Goal: Task Accomplishment & Management: Use online tool/utility

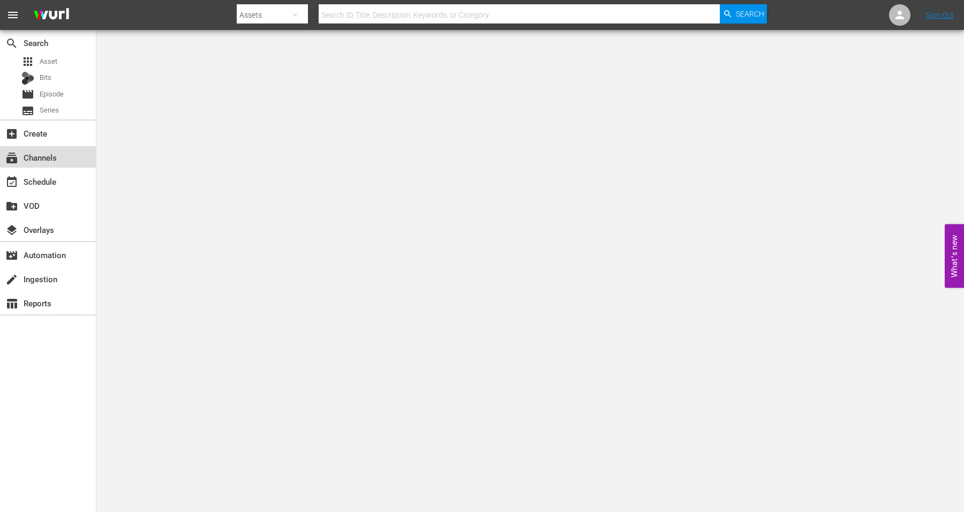
click at [42, 156] on div "subscriptions Channels" at bounding box center [30, 156] width 60 height 10
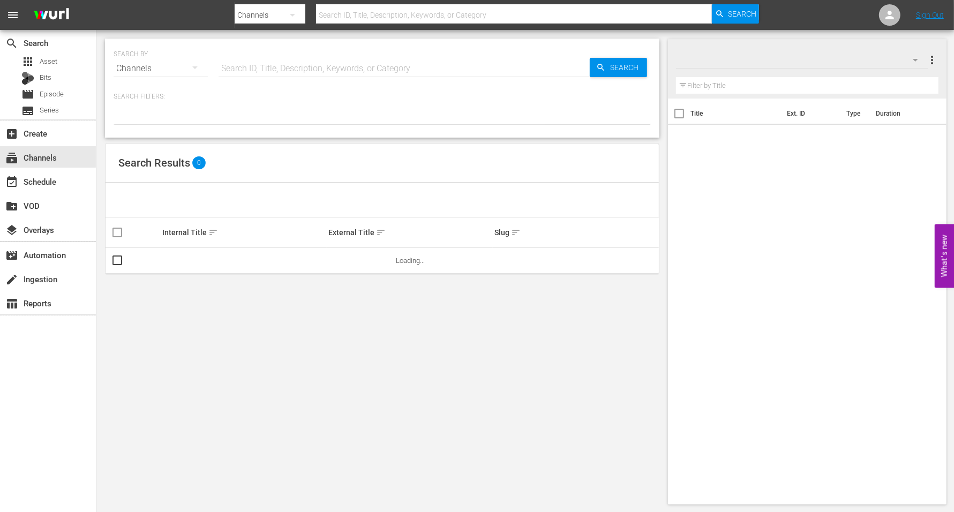
click at [125, 49] on div "SEARCH BY Search By Channels" at bounding box center [161, 62] width 94 height 39
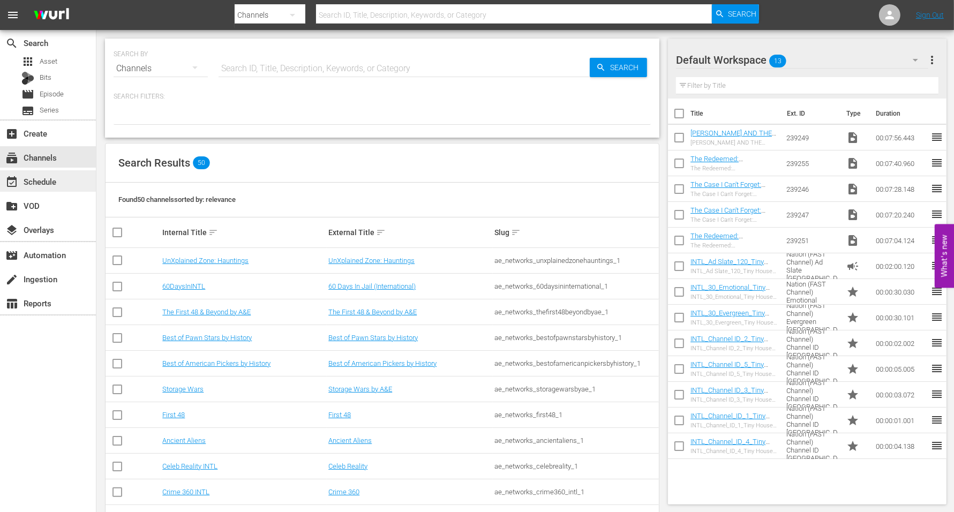
click at [41, 177] on div "event_available Schedule" at bounding box center [30, 180] width 60 height 10
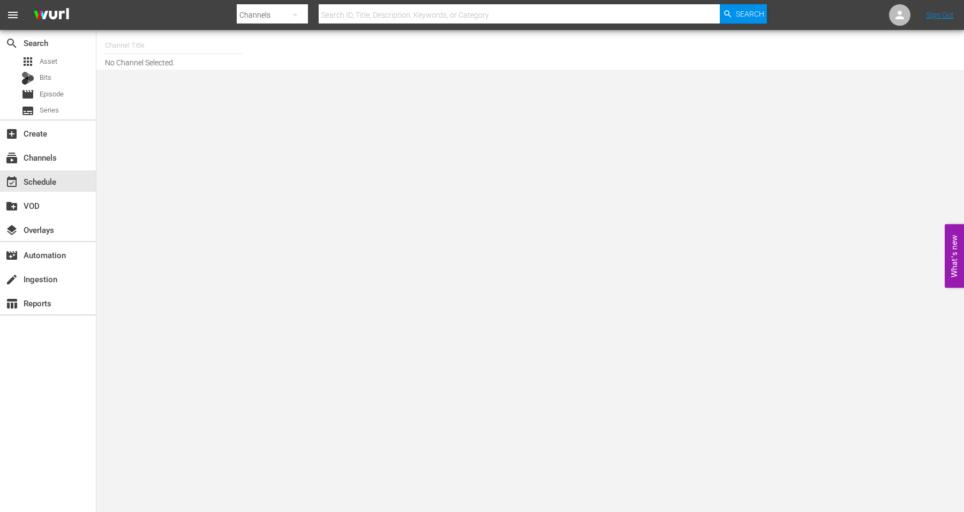
click at [141, 44] on input "text" at bounding box center [173, 46] width 137 height 26
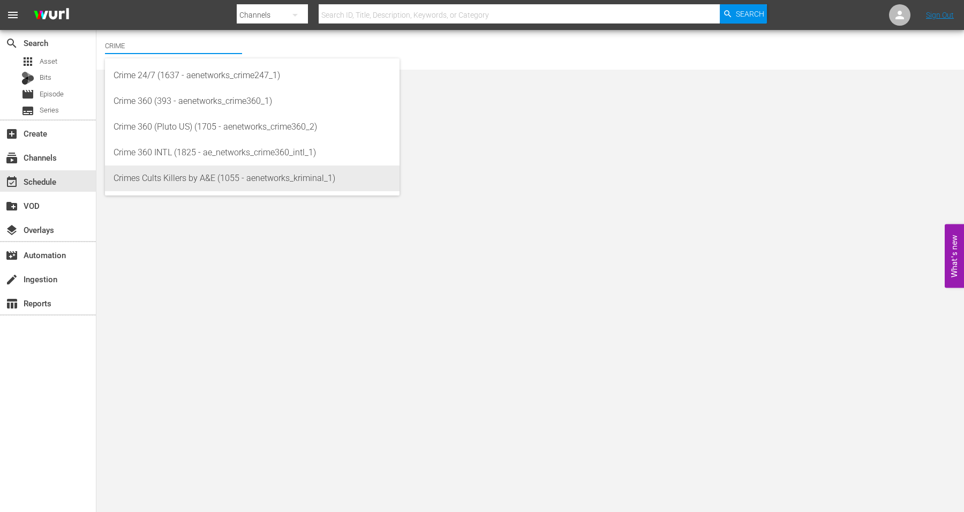
click at [150, 180] on div "Crimes Cults Killers by A&E (1055 - aenetworks_kriminal_1)" at bounding box center [252, 178] width 277 height 26
type input "Crimes Cults Killers by A&E (1055 - aenetworks_kriminal_1)"
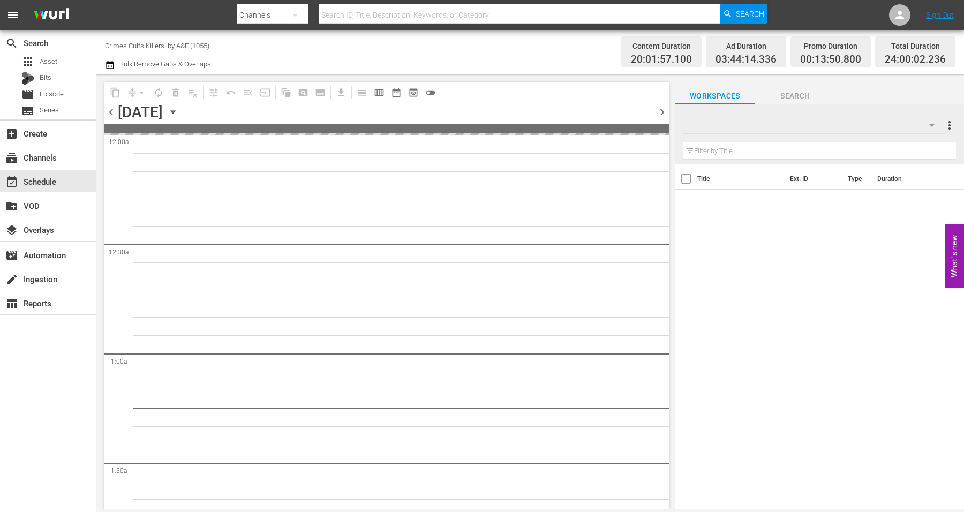
click at [175, 111] on icon "button" at bounding box center [172, 112] width 5 height 3
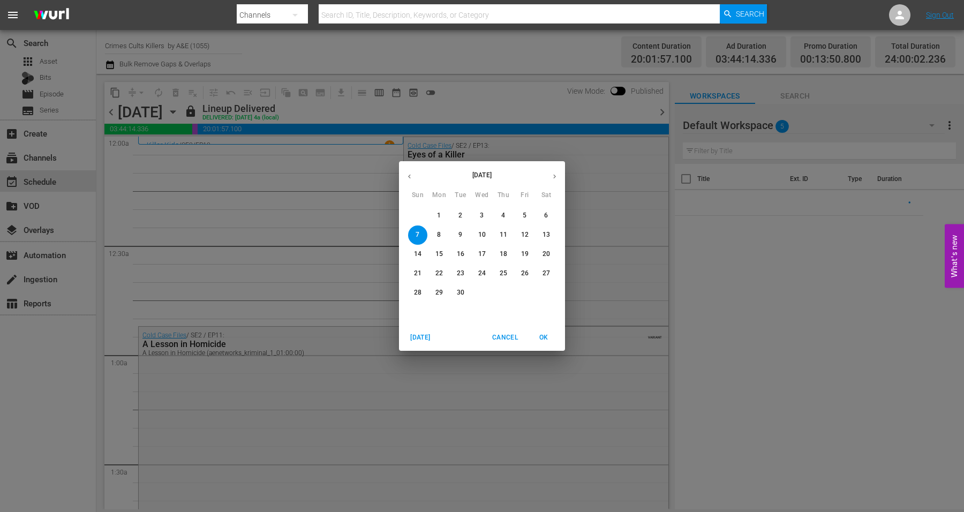
click at [524, 271] on p "26" at bounding box center [524, 273] width 7 height 9
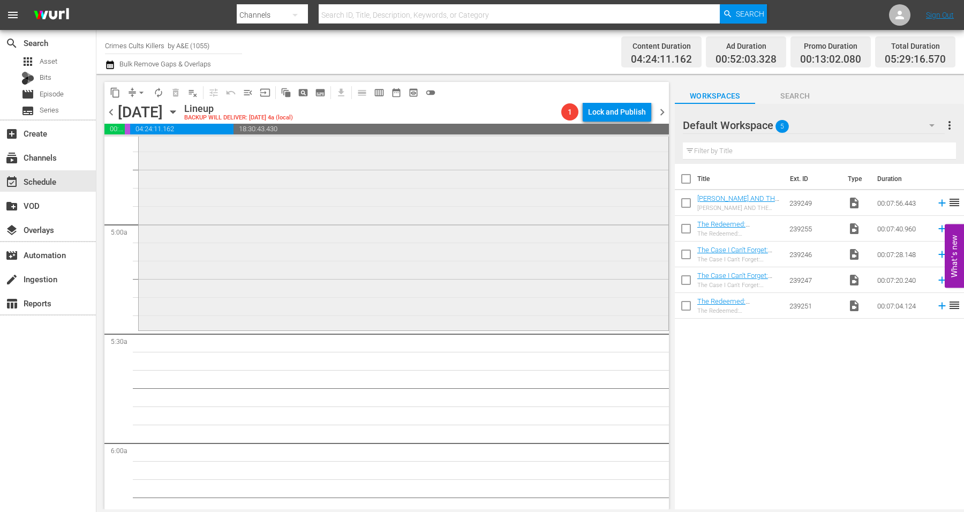
scroll to position [1004, 0]
click at [213, 287] on div "Warren Jeffs: Prophet of Evil / SE1 / EP2: Warren Jeffs: Prophet of Evil VARIAN…" at bounding box center [404, 133] width 530 height 392
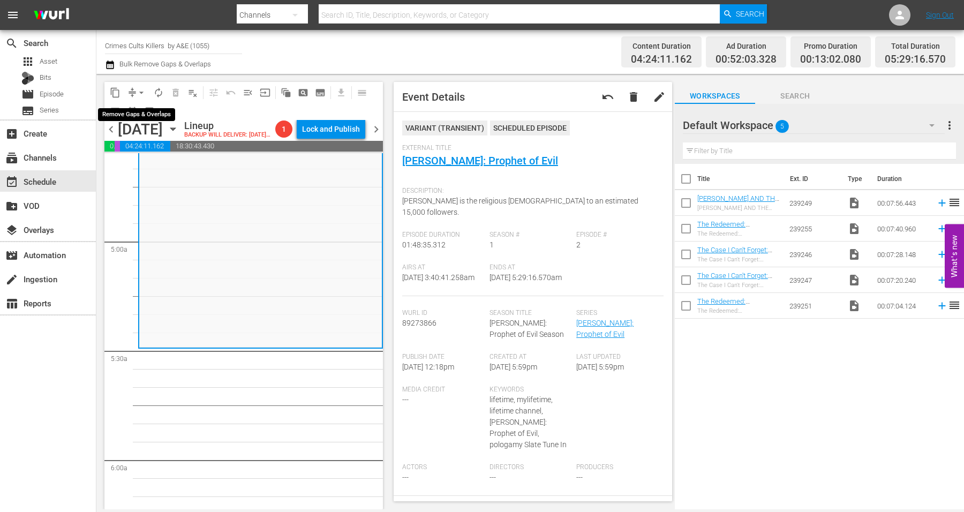
click at [139, 92] on span "arrow_drop_down" at bounding box center [141, 92] width 11 height 11
click at [139, 110] on li "Align to Midnight" at bounding box center [142, 114] width 112 height 18
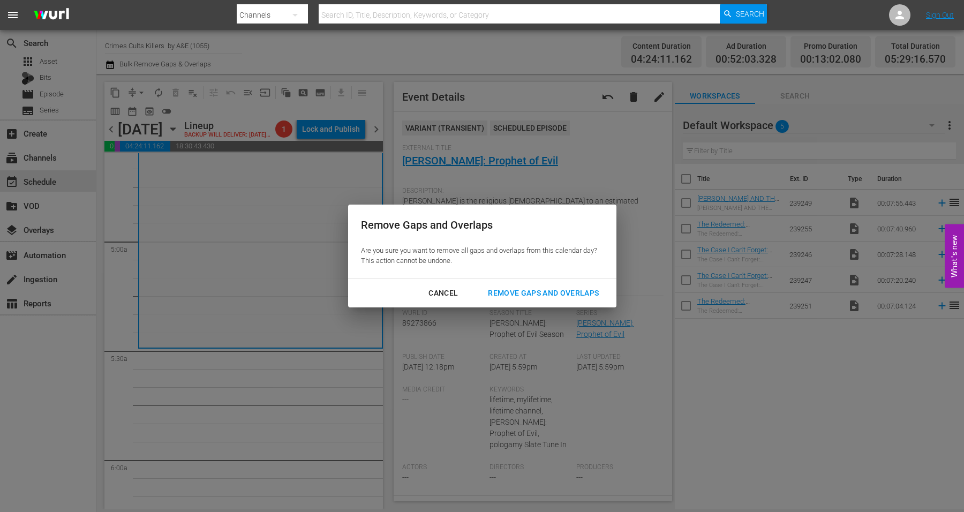
click at [501, 292] on div "Remove Gaps and Overlaps" at bounding box center [543, 292] width 128 height 13
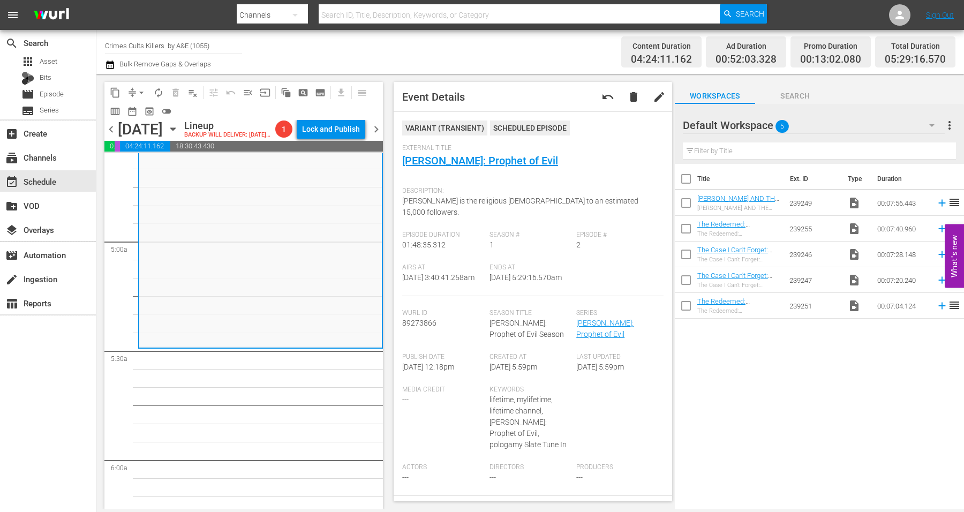
scroll to position [0, 0]
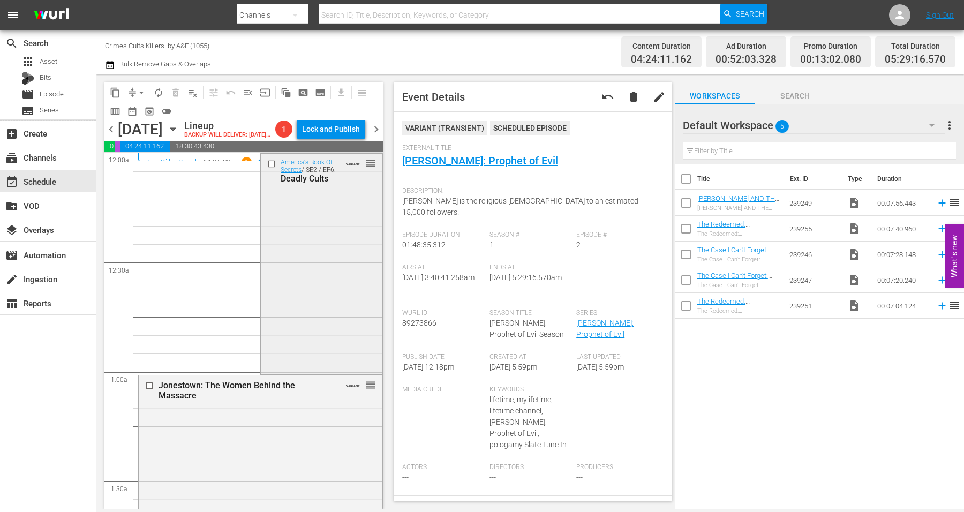
click at [316, 256] on div "America's Book Of Secrets / SE2 / EP6: Deadly Cults VARIANT reorder" at bounding box center [321, 263] width 121 height 218
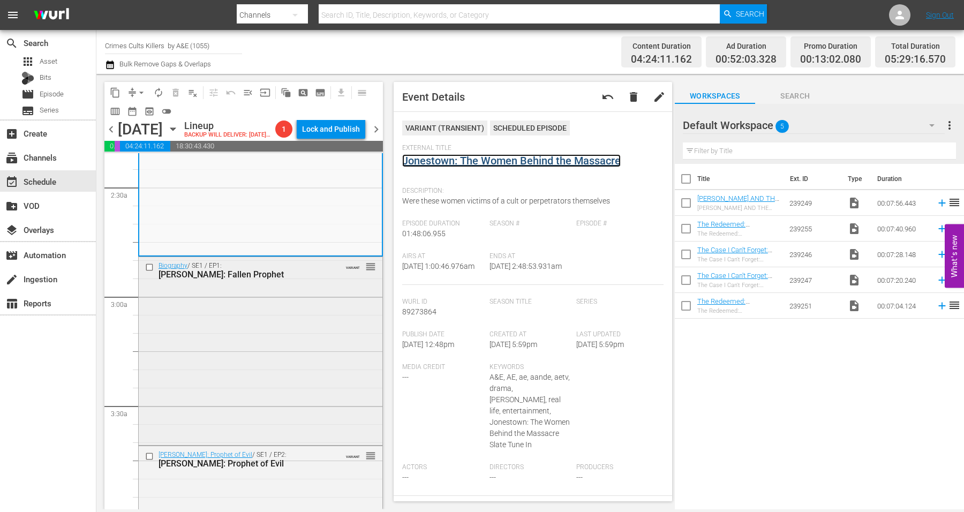
scroll to position [535, 0]
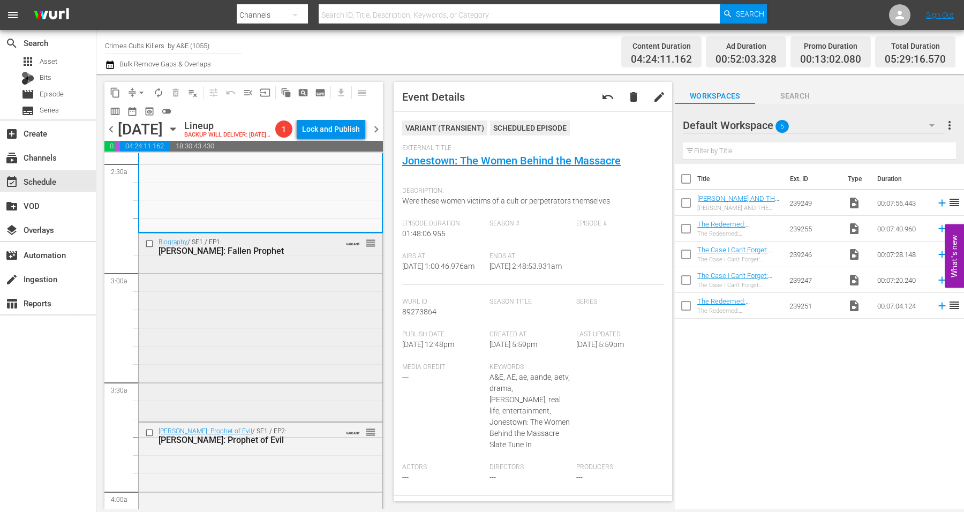
click at [236, 319] on div "Biography / SE1 / EP1: Warren Jeffs: Fallen Prophet VARIANT reorder" at bounding box center [261, 325] width 244 height 185
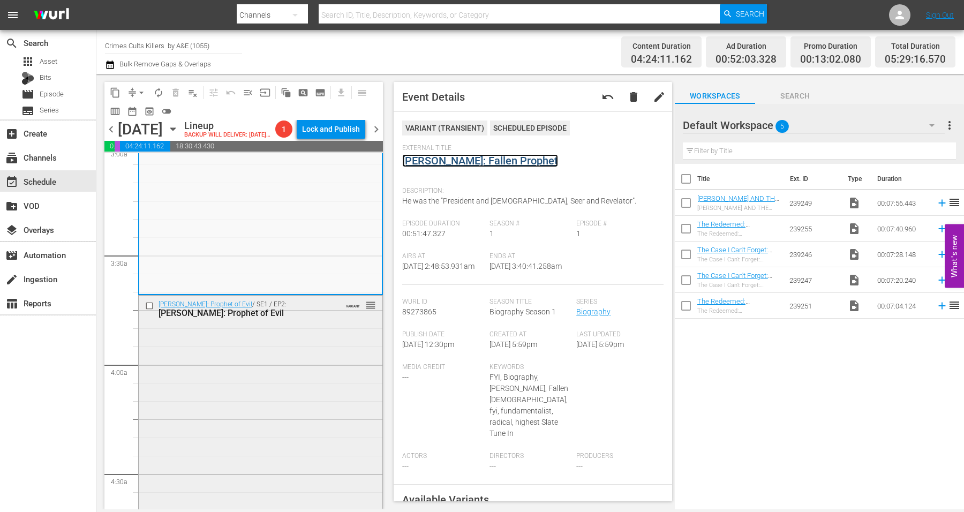
scroll to position [669, 0]
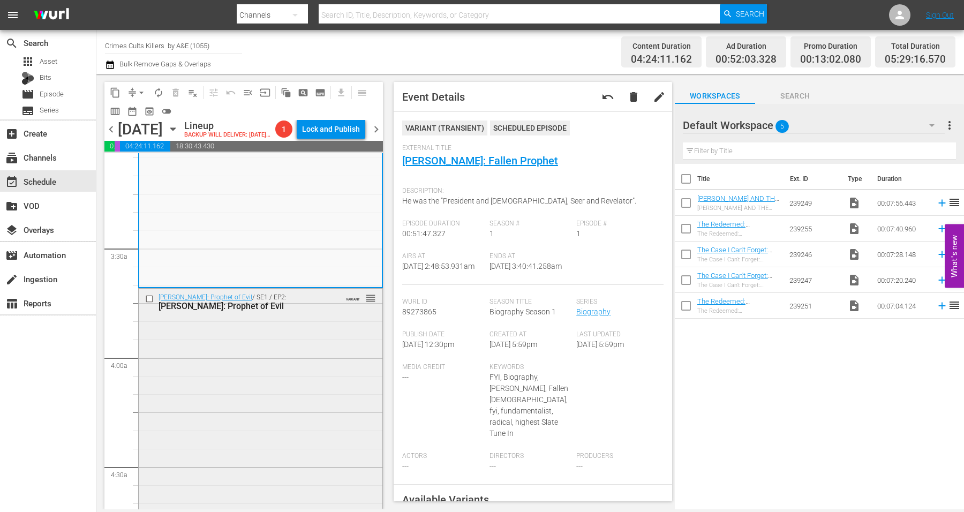
click at [243, 382] on div "Warren Jeffs: Prophet of Evil / SE1 / EP2: Warren Jeffs: Prophet of Evil VARIAN…" at bounding box center [261, 485] width 244 height 392
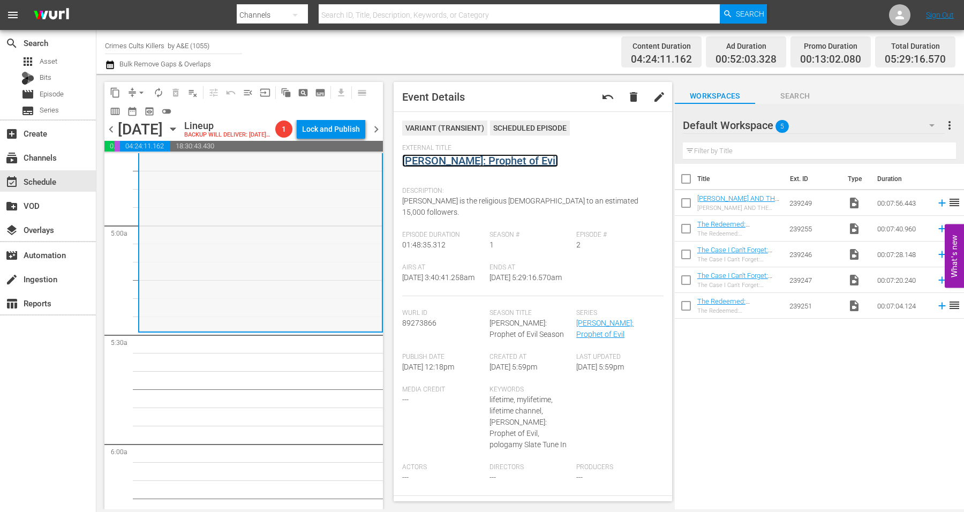
scroll to position [1004, 0]
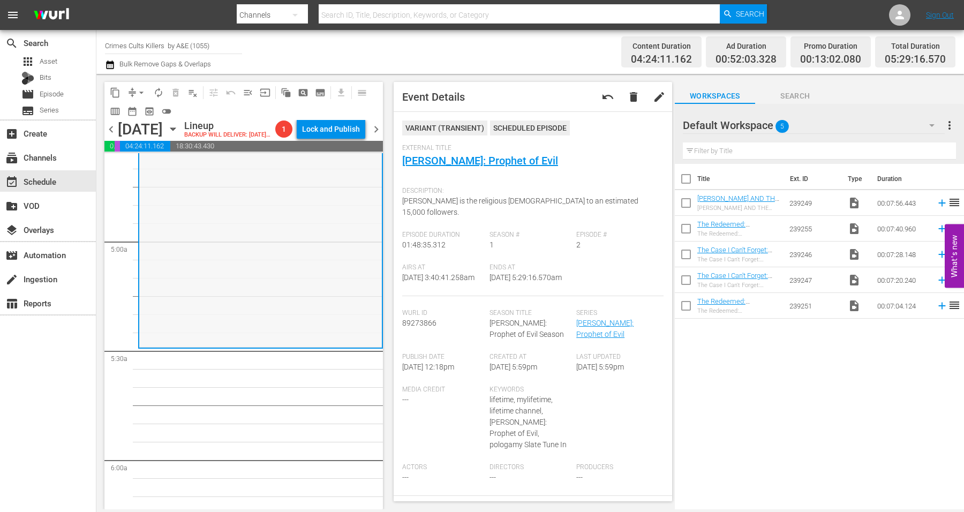
click at [262, 289] on div "Warren Jeffs: Prophet of Evil / SE1 / EP2: Warren Jeffs: Prophet of Evil VARIAN…" at bounding box center [260, 150] width 243 height 392
click at [143, 89] on span "arrow_drop_down" at bounding box center [141, 92] width 11 height 11
click at [139, 112] on li "Align to Midnight" at bounding box center [142, 114] width 112 height 18
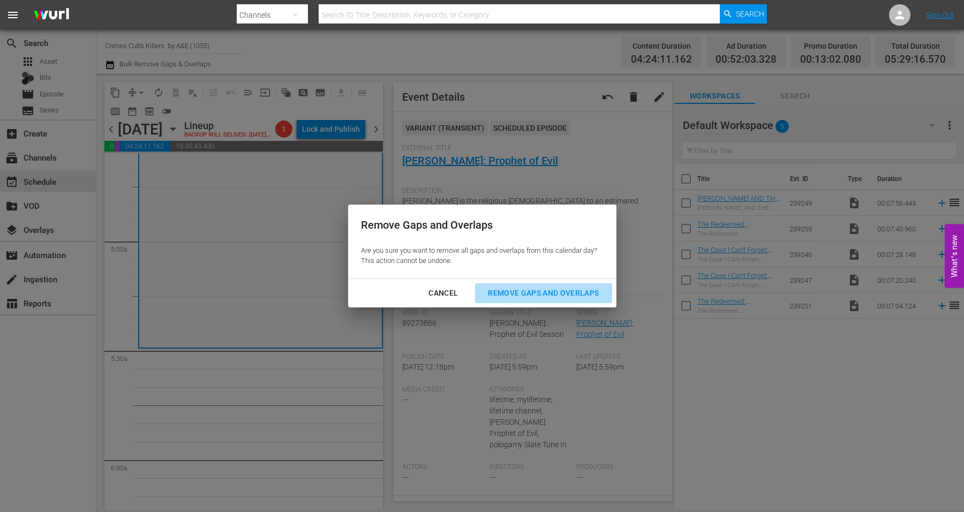
click at [527, 292] on div "Remove Gaps and Overlaps" at bounding box center [543, 292] width 128 height 13
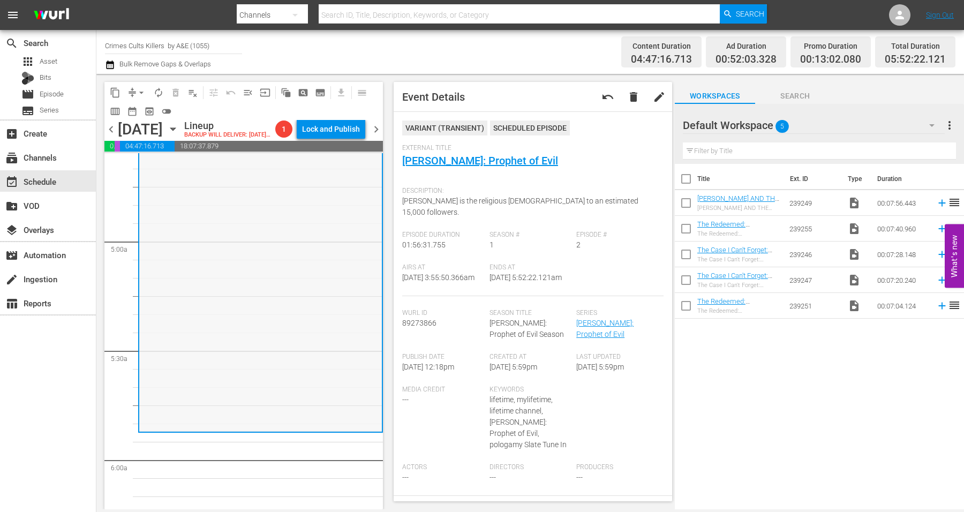
click at [264, 331] on div "Warren Jeffs: Prophet of Evil / SE1 / EP2: Warren Jeffs: Prophet of Evil VARIAN…" at bounding box center [260, 219] width 243 height 421
click at [144, 88] on span "arrow_drop_down" at bounding box center [141, 92] width 11 height 11
click at [142, 112] on li "Align to Midnight" at bounding box center [142, 114] width 112 height 18
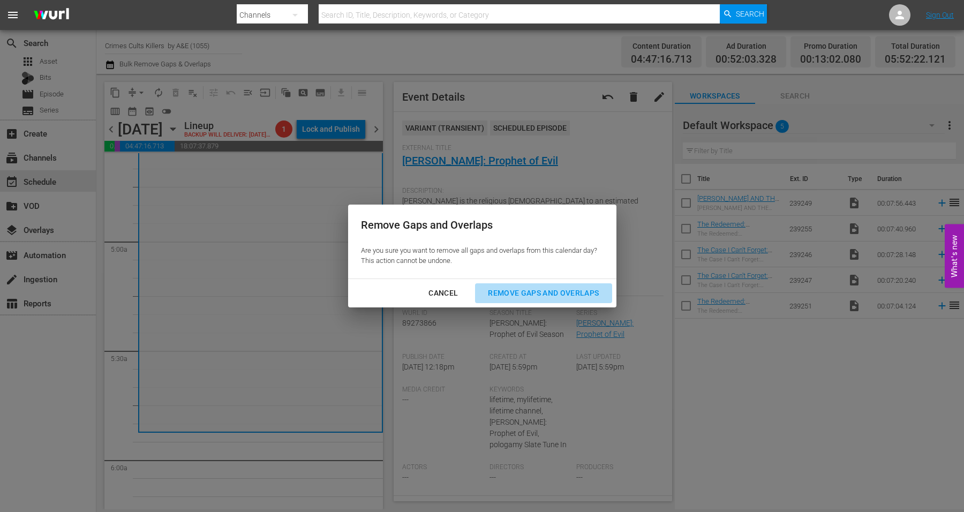
click at [539, 292] on div "Remove Gaps and Overlaps" at bounding box center [543, 292] width 128 height 13
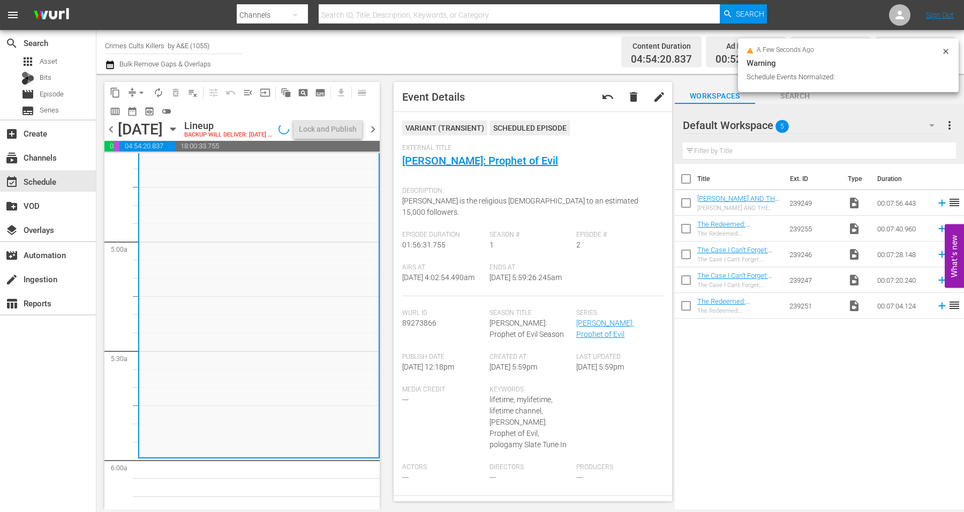
scroll to position [986, 0]
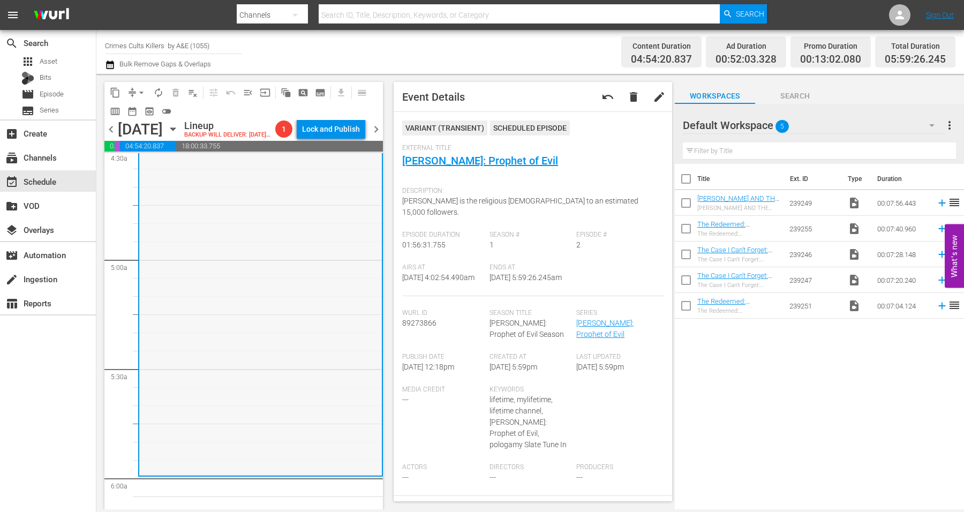
click at [182, 372] on div "Warren Jeffs: Prophet of Evil / SE1 / EP2: Warren Jeffs: Prophet of Evil VARIAN…" at bounding box center [260, 263] width 243 height 421
click at [142, 90] on span "arrow_drop_down" at bounding box center [141, 92] width 11 height 11
click at [142, 112] on li "Align to Midnight" at bounding box center [142, 114] width 112 height 18
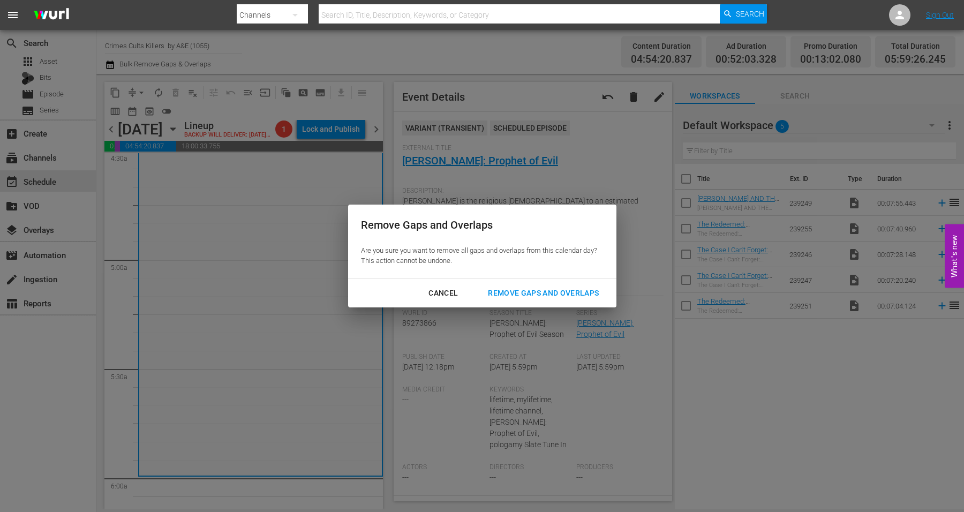
click at [512, 292] on div "Remove Gaps and Overlaps" at bounding box center [543, 292] width 128 height 13
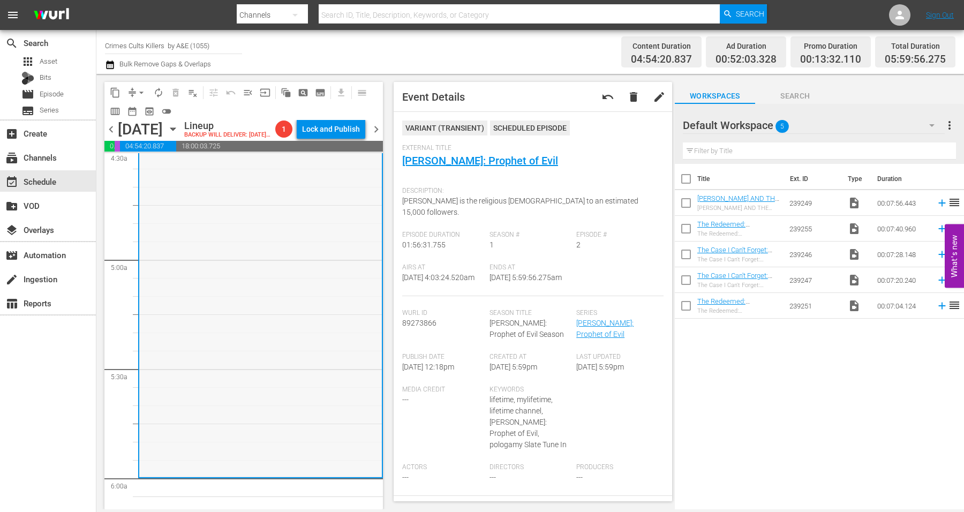
click at [198, 380] on div "Warren Jeffs: Prophet of Evil / SE1 / EP2: Warren Jeffs: Prophet of Evil VARIAN…" at bounding box center [260, 265] width 243 height 421
click at [140, 89] on span "arrow_drop_down" at bounding box center [141, 92] width 11 height 11
click at [145, 111] on li "Align to Midnight" at bounding box center [142, 114] width 112 height 18
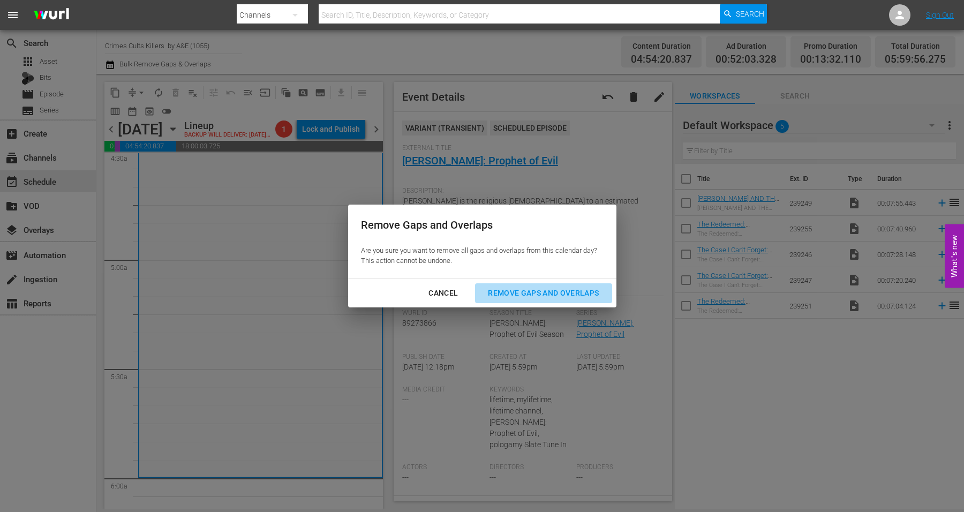
click at [537, 293] on div "Remove Gaps and Overlaps" at bounding box center [543, 292] width 128 height 13
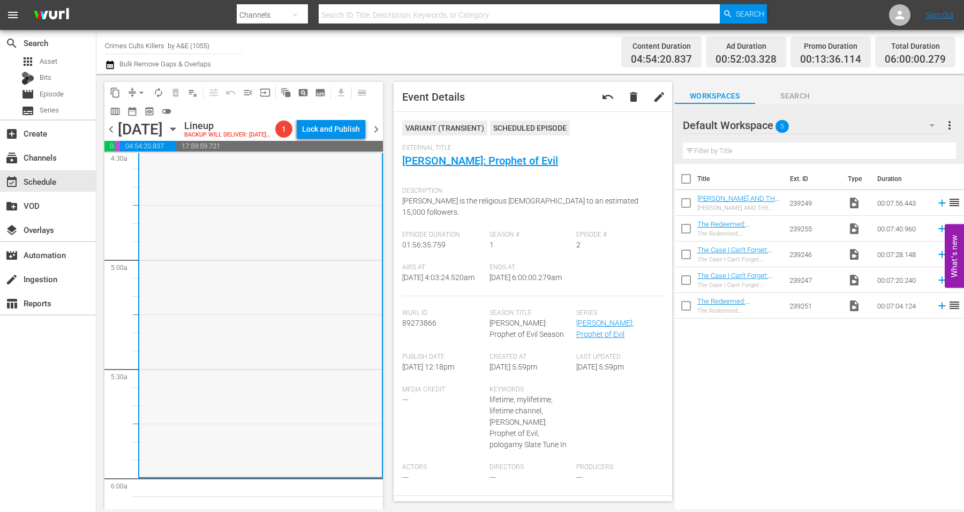
click at [231, 319] on div "Warren Jeffs: Prophet of Evil / SE1 / EP2: Warren Jeffs: Prophet of Evil VARIAN…" at bounding box center [260, 265] width 243 height 421
click at [158, 90] on span "autorenew_outlined" at bounding box center [158, 92] width 11 height 11
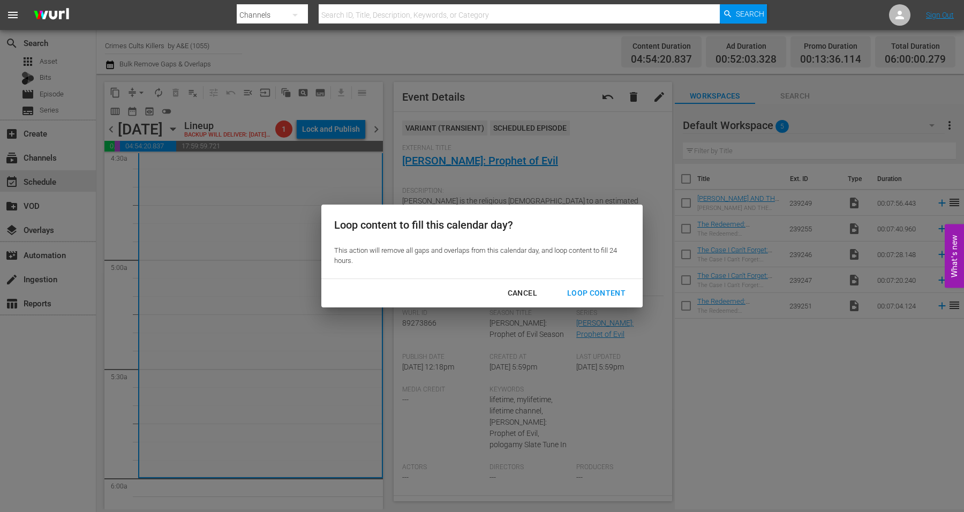
click at [574, 291] on div "Loop Content" at bounding box center [595, 292] width 75 height 13
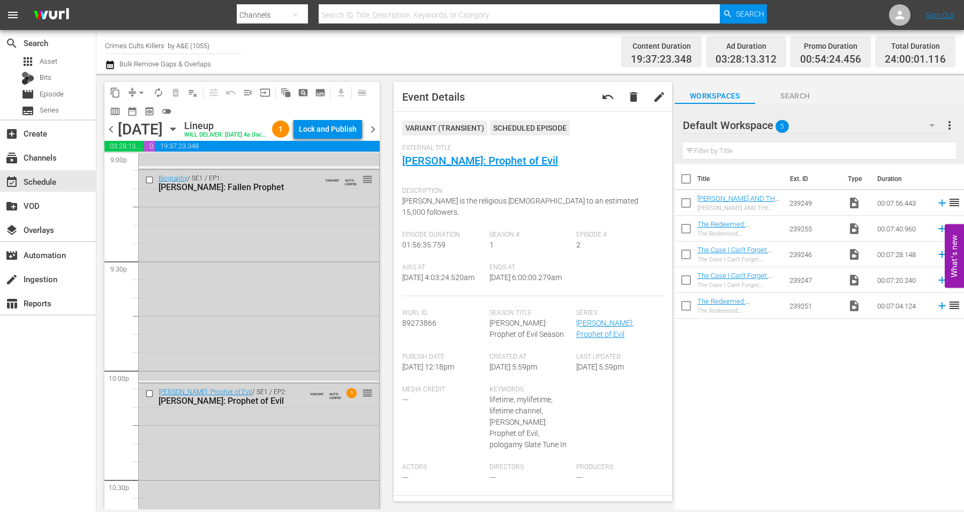
scroll to position [4904, 0]
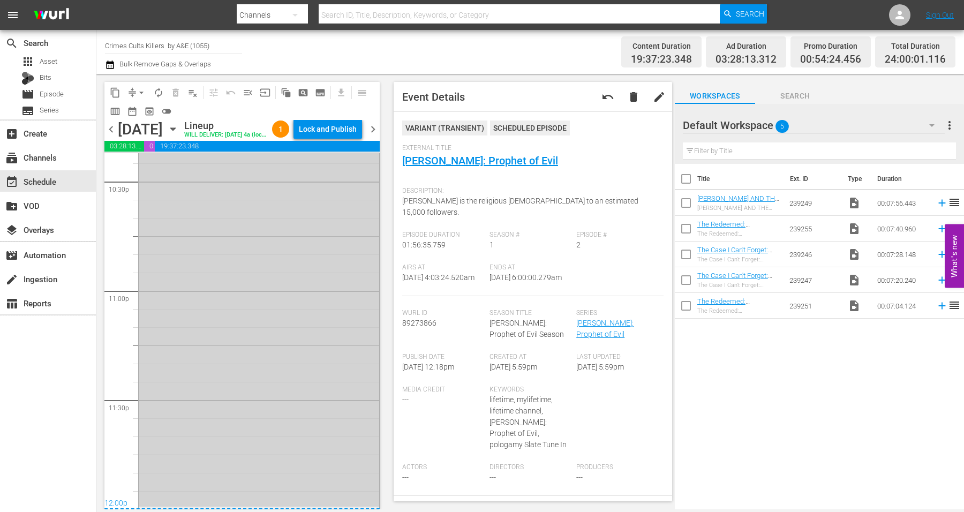
click at [252, 465] on div "Warren Jeffs: Prophet of Evil / SE1 / EP2: Warren Jeffs: Prophet of Evil VARIAN…" at bounding box center [259, 295] width 240 height 421
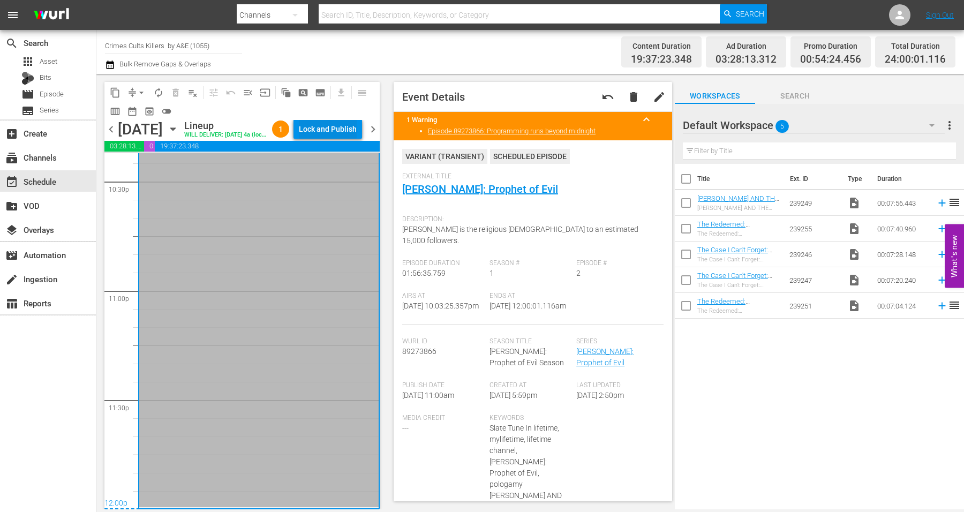
click at [321, 129] on div "Lock and Publish" at bounding box center [328, 128] width 58 height 19
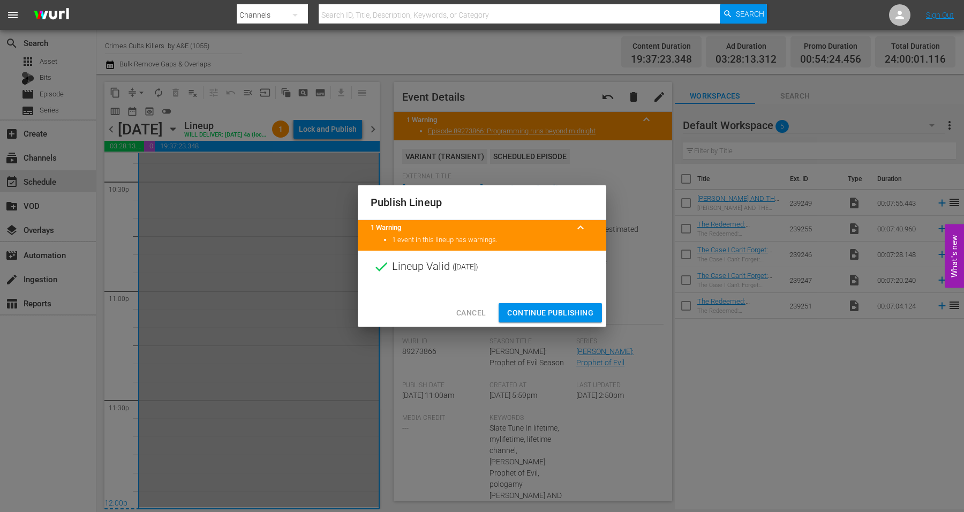
click at [540, 313] on span "Continue Publishing" at bounding box center [550, 312] width 86 height 13
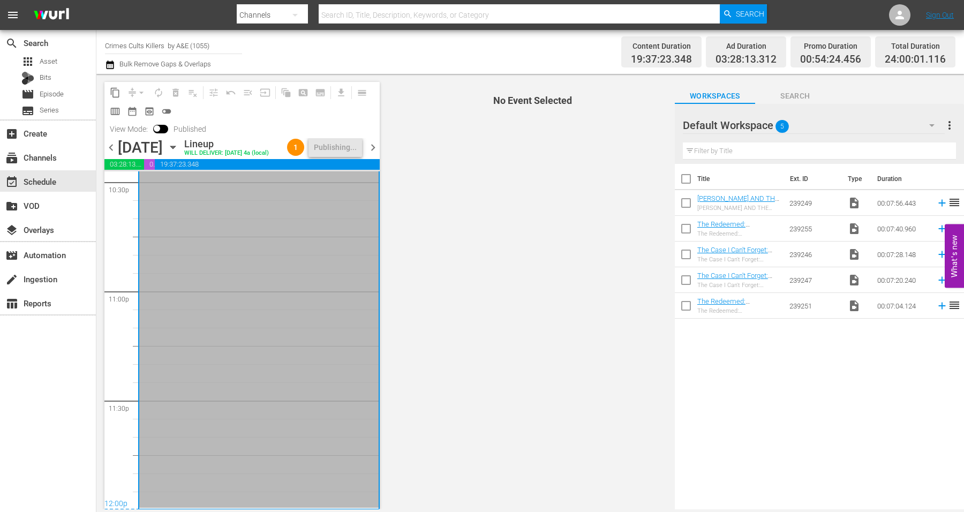
click at [175, 149] on icon "button" at bounding box center [172, 147] width 5 height 3
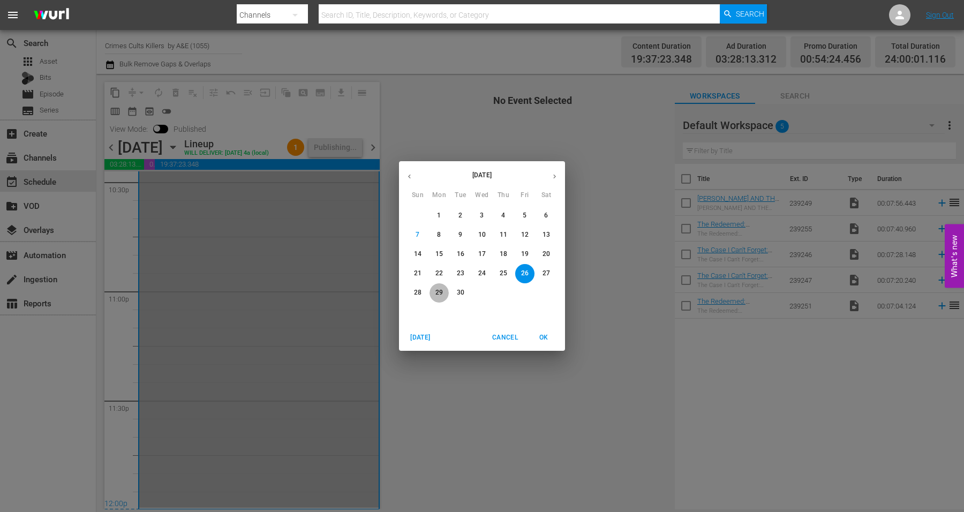
click at [440, 292] on p "29" at bounding box center [438, 292] width 7 height 9
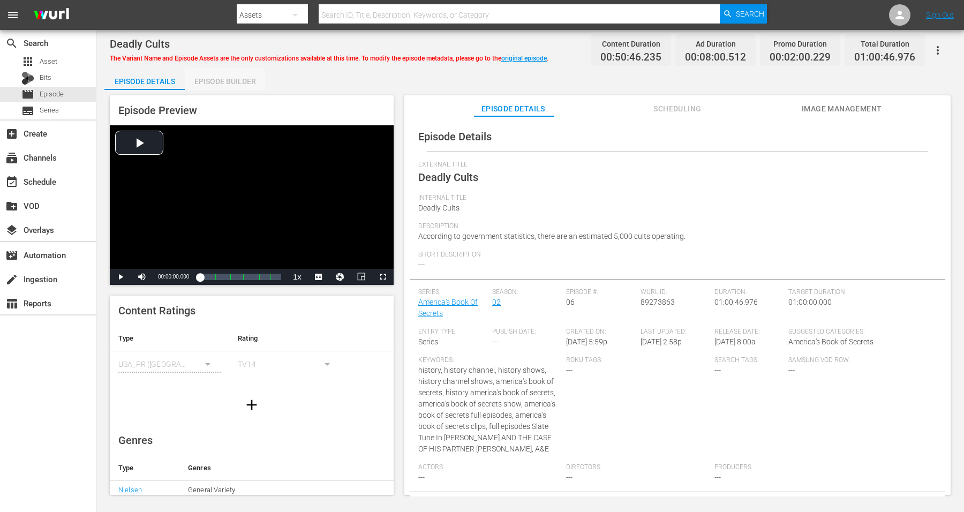
click at [240, 79] on div "Episode Builder" at bounding box center [225, 82] width 80 height 26
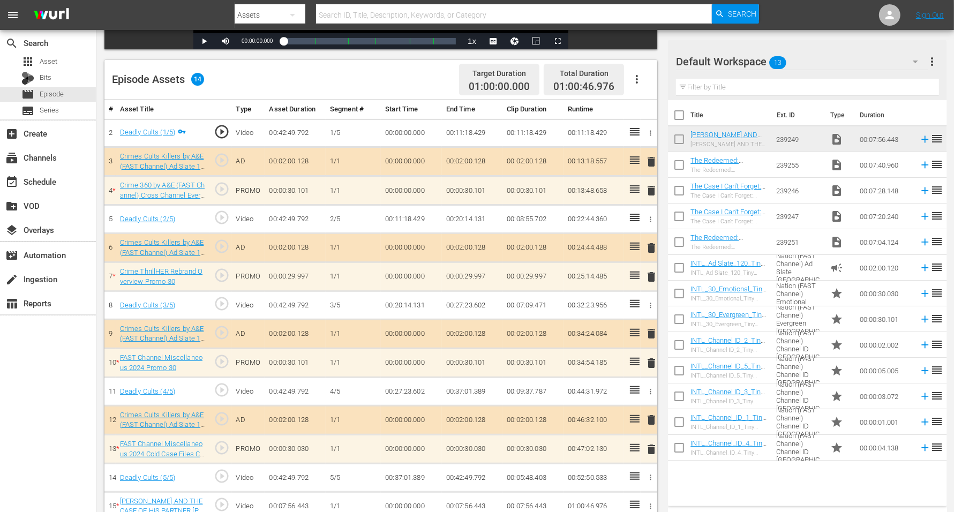
scroll to position [268, 0]
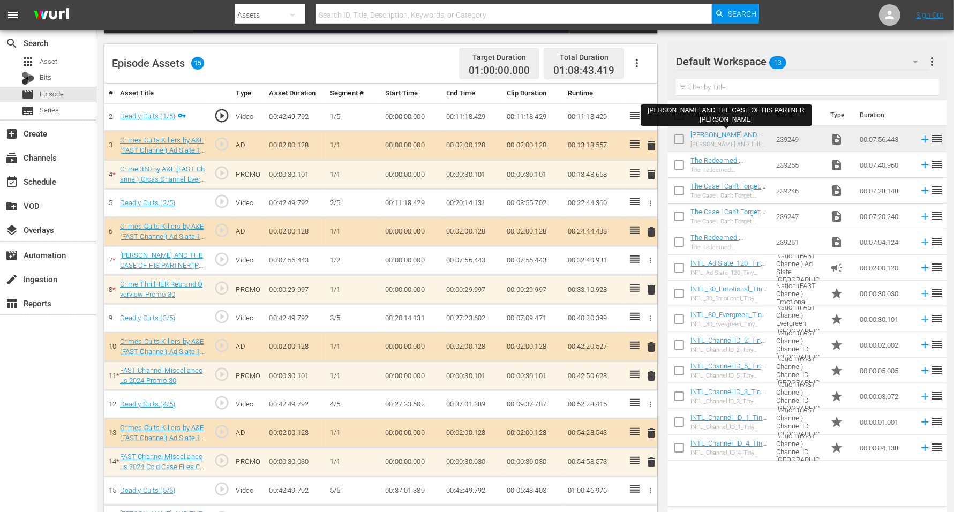
click at [651, 258] on icon "button" at bounding box center [651, 260] width 2 height 5
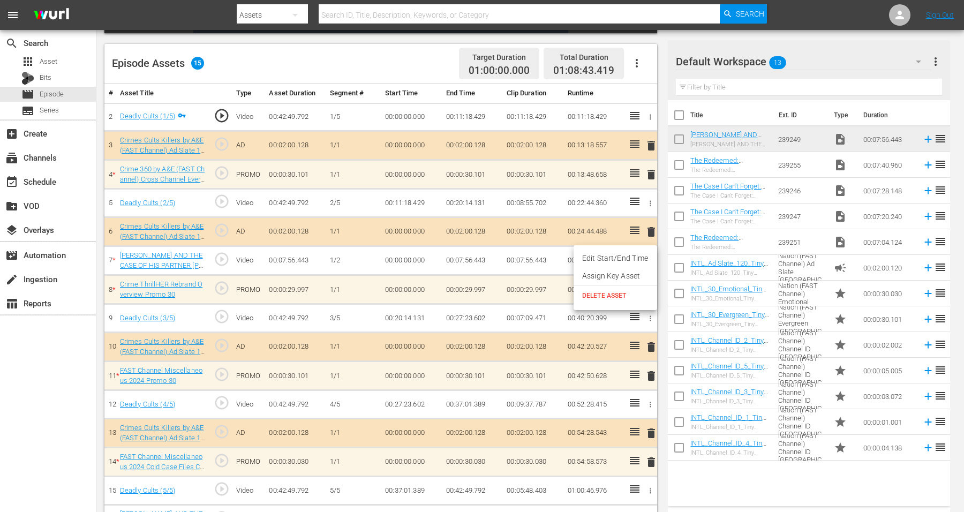
click at [626, 289] on li "DELETE ASSET" at bounding box center [615, 295] width 84 height 20
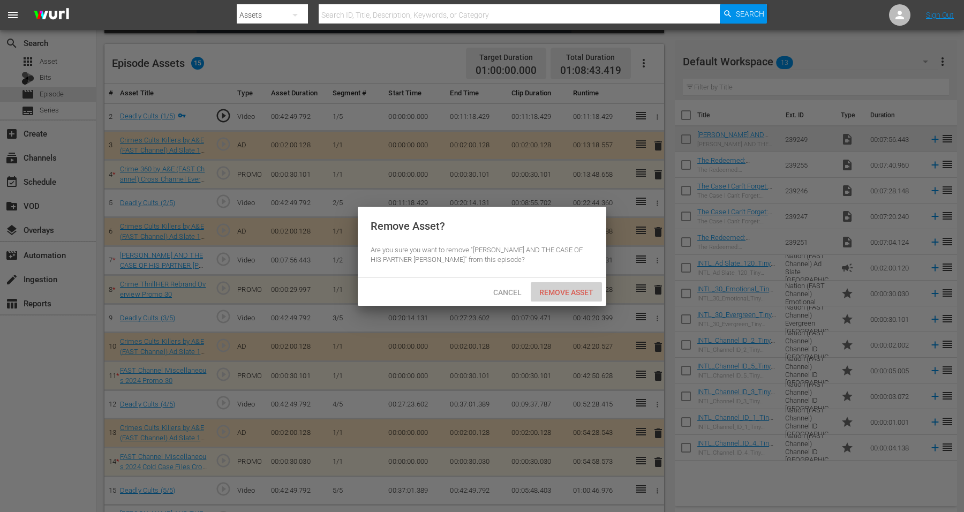
click at [562, 288] on span "Remove Asset" at bounding box center [566, 292] width 71 height 9
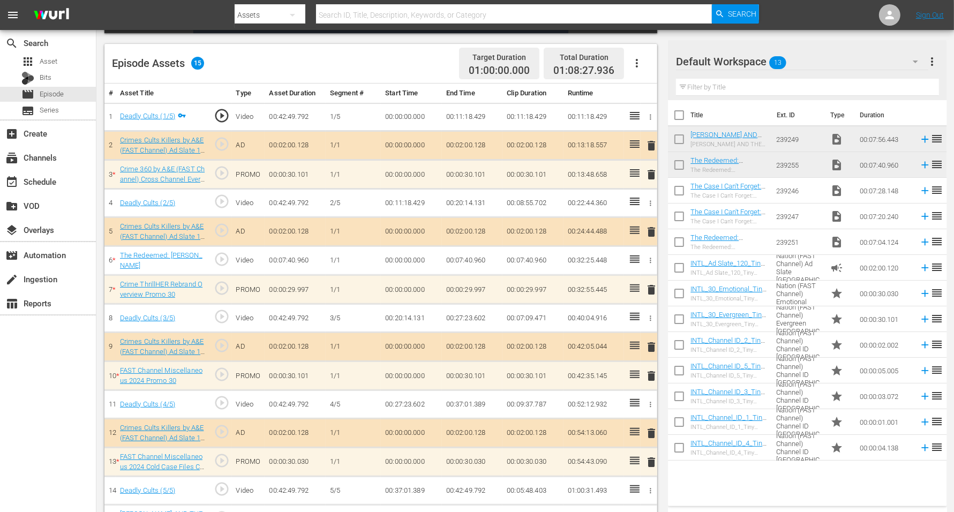
click at [770, 59] on icon "button" at bounding box center [915, 61] width 13 height 13
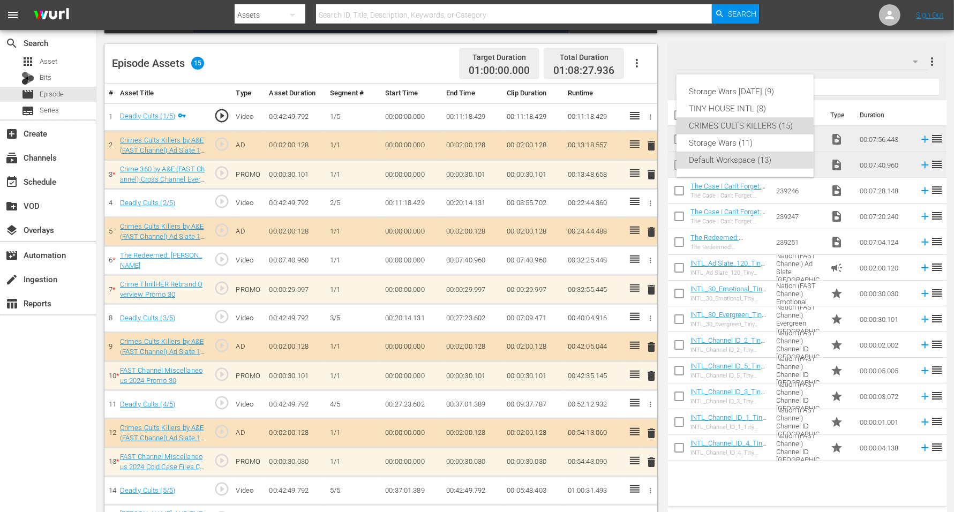
click at [739, 123] on div "CRIMES CULTS KILLERS (15)" at bounding box center [744, 125] width 111 height 17
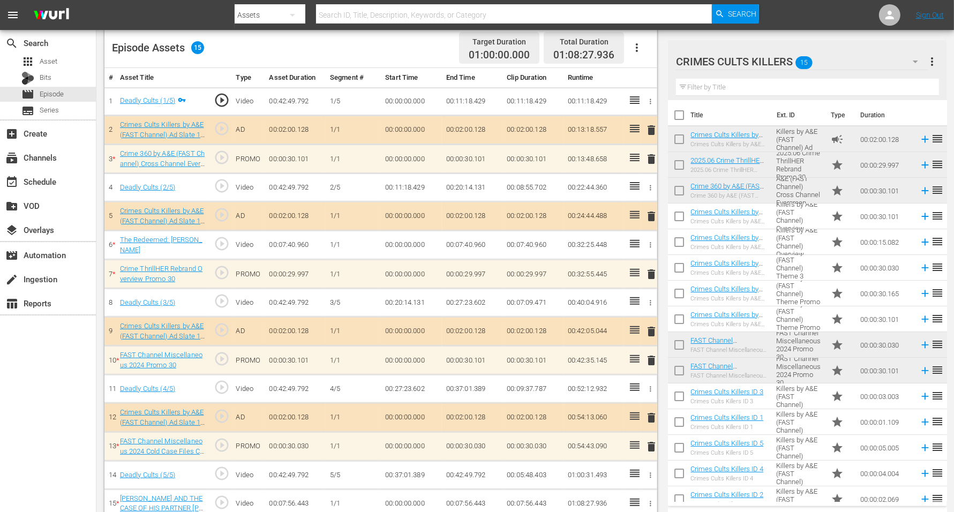
scroll to position [292, 0]
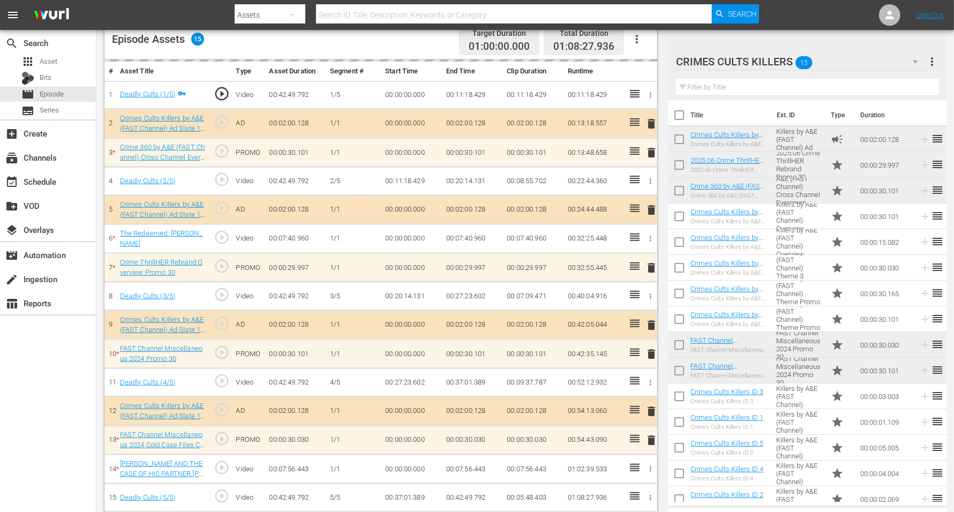
click at [319, 409] on td "00:07:56.443" at bounding box center [294, 469] width 61 height 29
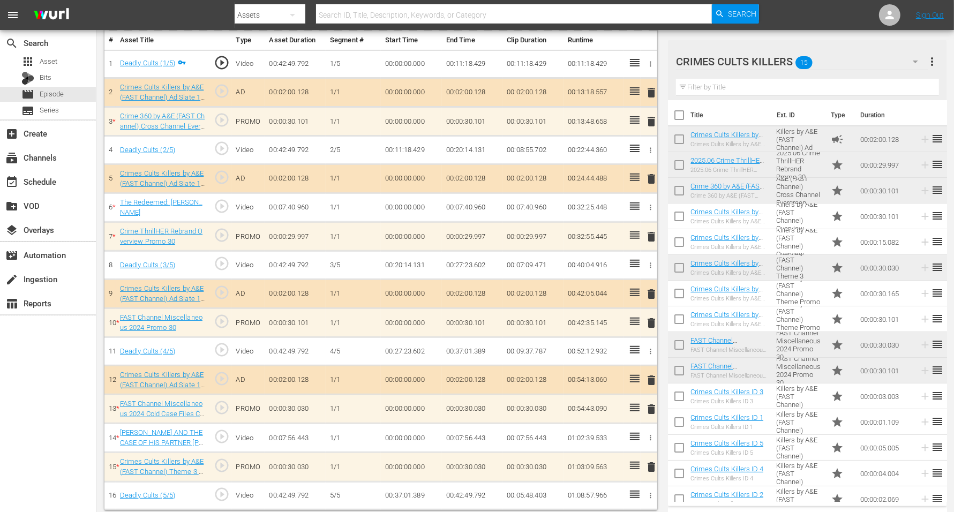
scroll to position [321, 0]
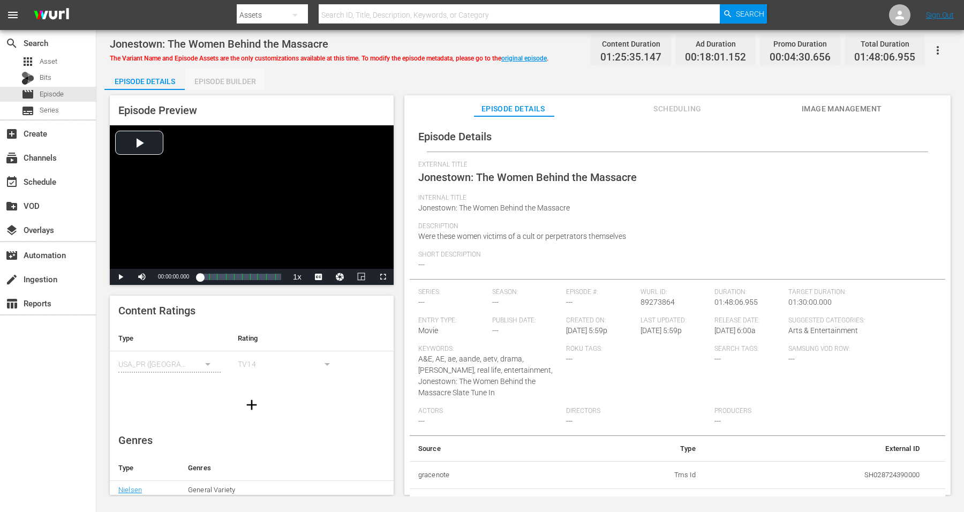
drag, startPoint x: 237, startPoint y: 78, endPoint x: 288, endPoint y: 66, distance: 51.7
click at [237, 77] on div "Episode Builder" at bounding box center [225, 82] width 80 height 26
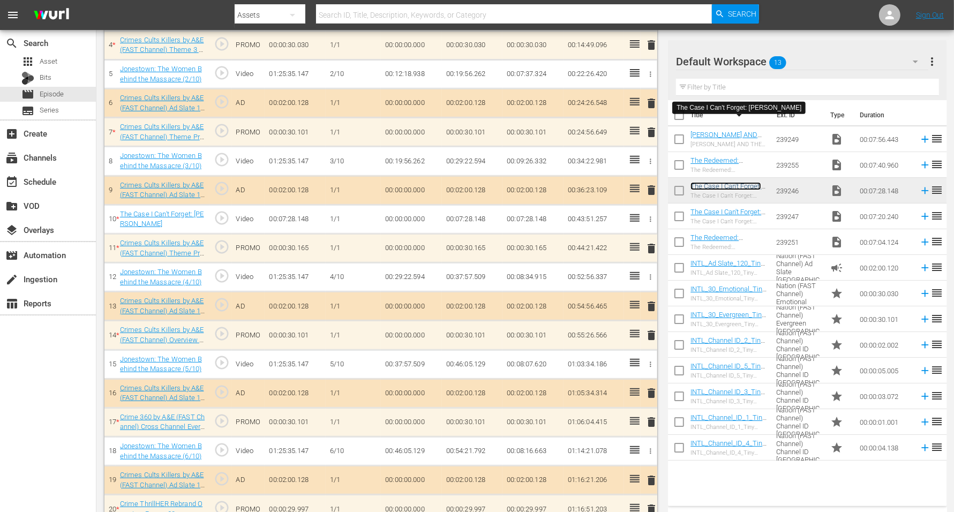
scroll to position [468, 0]
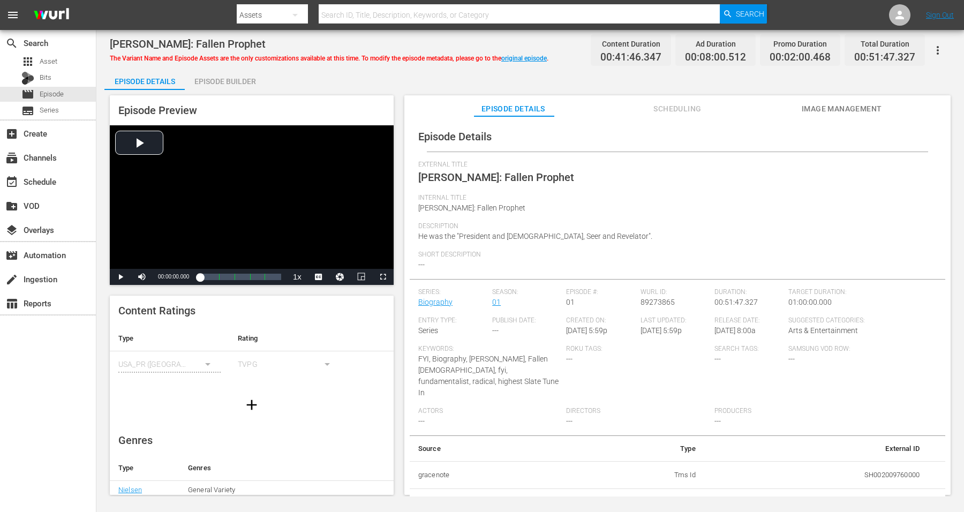
drag, startPoint x: 207, startPoint y: 80, endPoint x: 217, endPoint y: 75, distance: 11.3
click at [207, 79] on div "Episode Builder" at bounding box center [225, 82] width 80 height 26
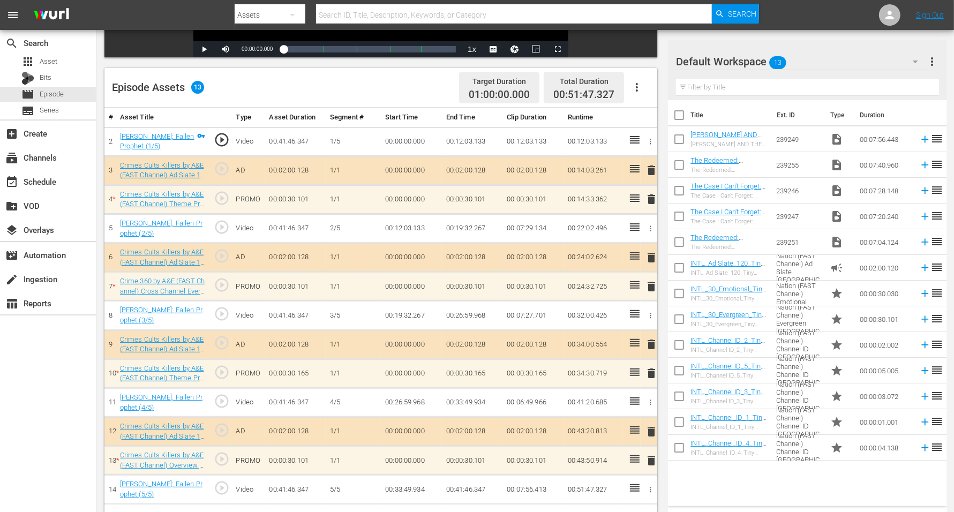
scroll to position [268, 0]
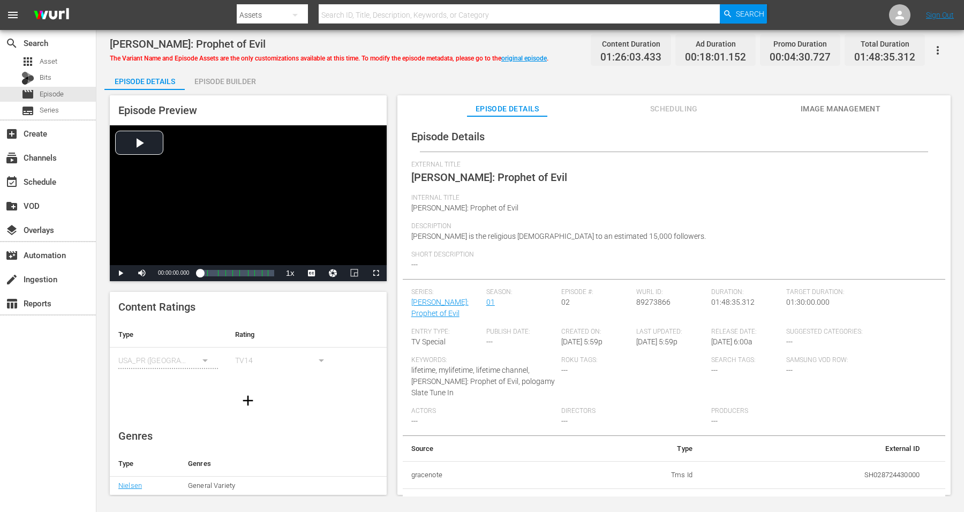
click at [218, 79] on div "Episode Builder" at bounding box center [225, 82] width 80 height 26
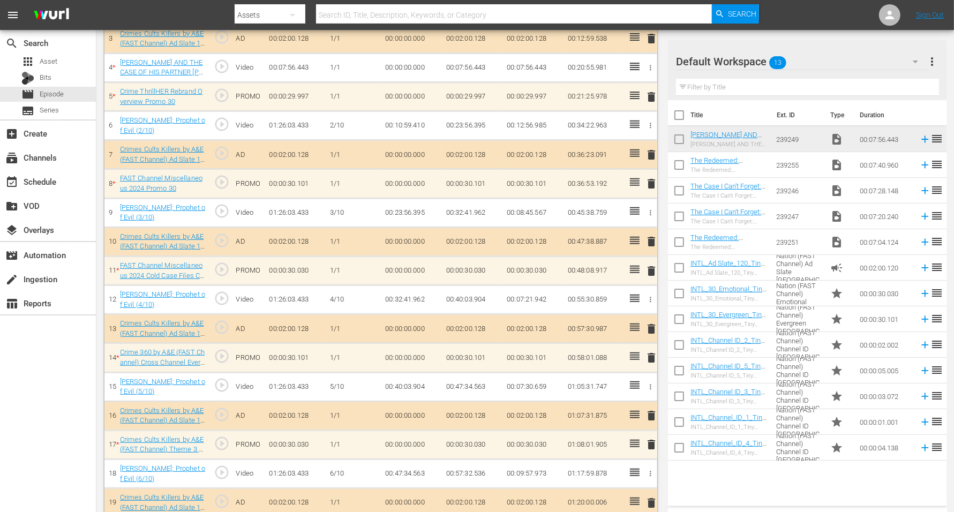
scroll to position [402, 0]
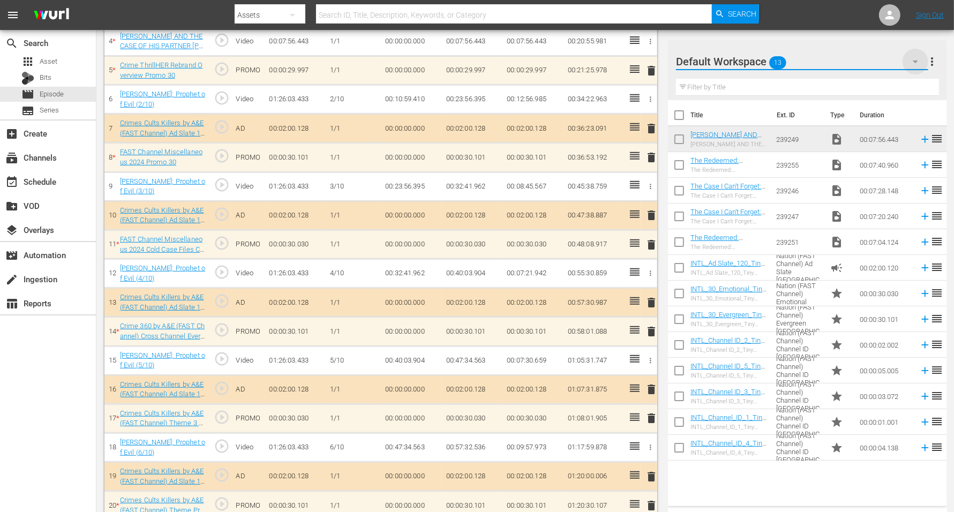
click at [770, 59] on icon "button" at bounding box center [915, 61] width 13 height 13
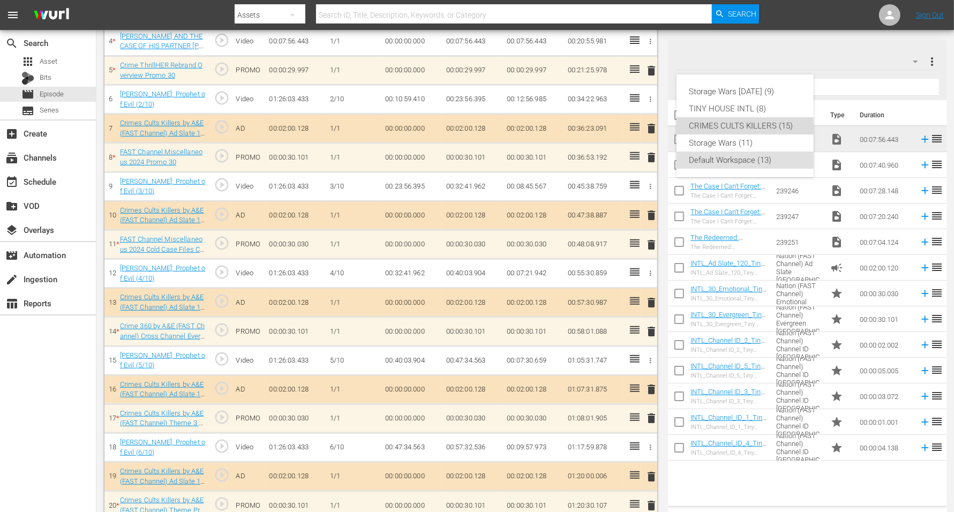
click at [728, 124] on div "CRIMES CULTS KILLERS (15)" at bounding box center [744, 125] width 111 height 17
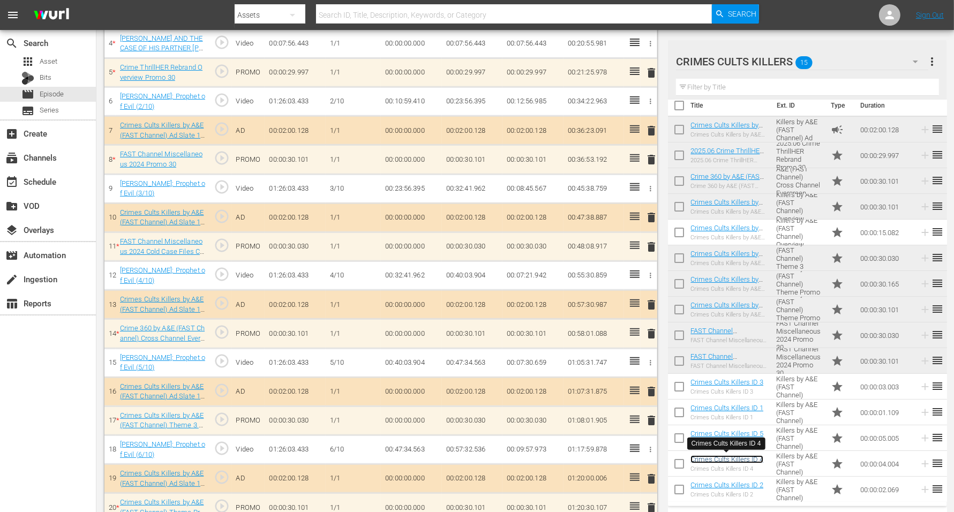
scroll to position [403, 0]
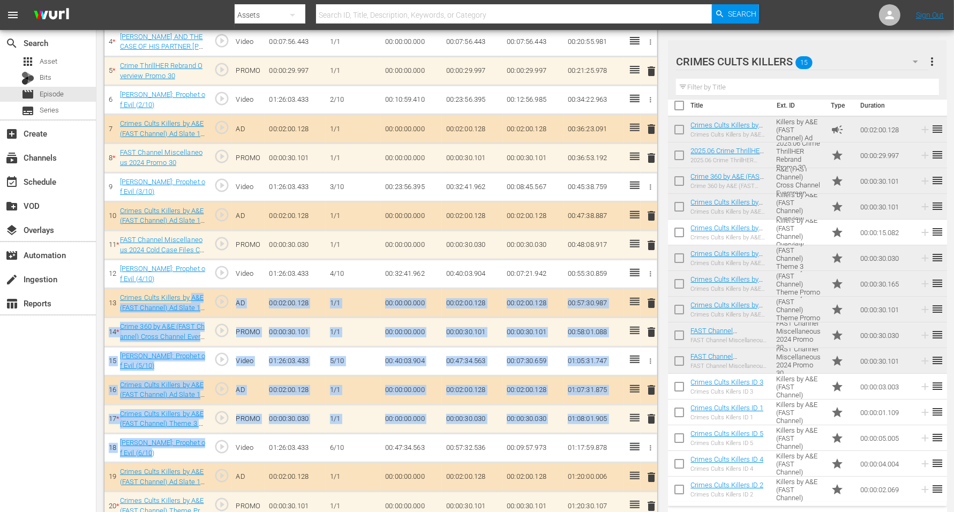
drag, startPoint x: 203, startPoint y: 452, endPoint x: 129, endPoint y: 0, distance: 458.5
click at [161, 185] on tbody "2 [PERSON_NAME]: Prophet of Evil (1/10) play_circle_outline Video 01:26:03.433 …" at bounding box center [380, 389] width 553 height 841
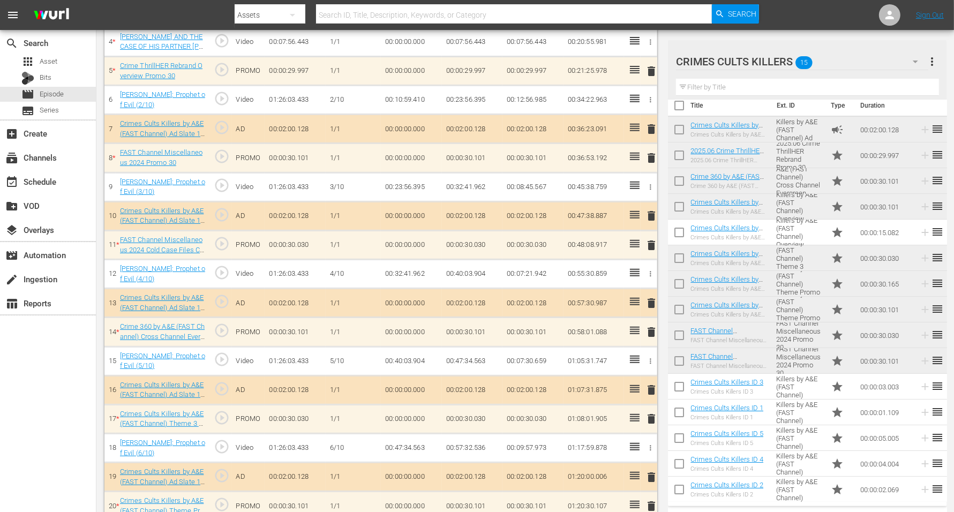
click at [370, 409] on td "6/10" at bounding box center [353, 448] width 55 height 29
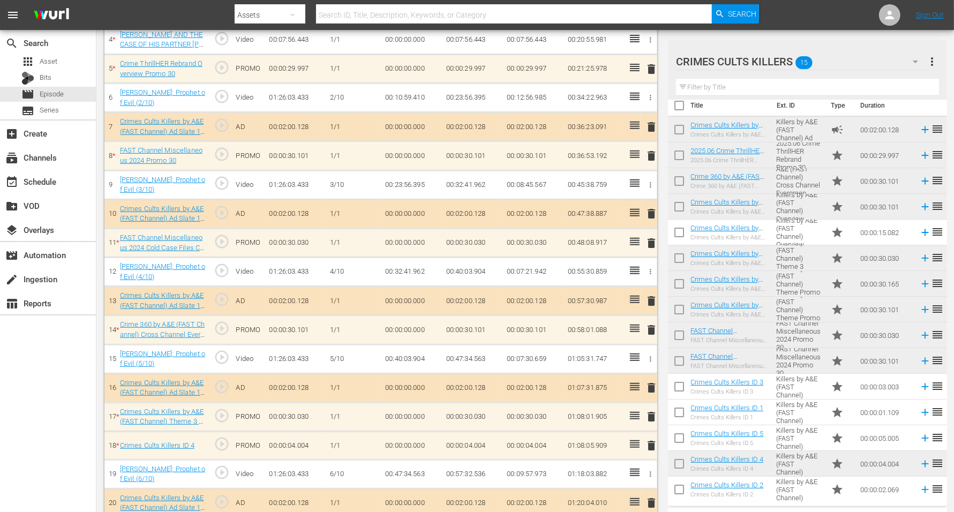
scroll to position [402, 0]
